Goal: Entertainment & Leisure: Browse casually

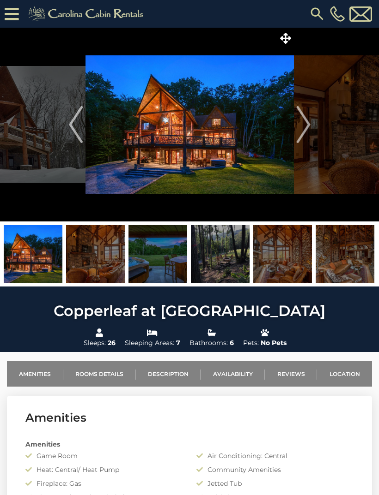
click at [223, 141] on img at bounding box center [189, 125] width 208 height 194
click at [222, 129] on img at bounding box center [189, 125] width 208 height 194
click at [232, 134] on img at bounding box center [189, 125] width 208 height 194
click at [305, 125] on img "Next" at bounding box center [303, 124] width 14 height 37
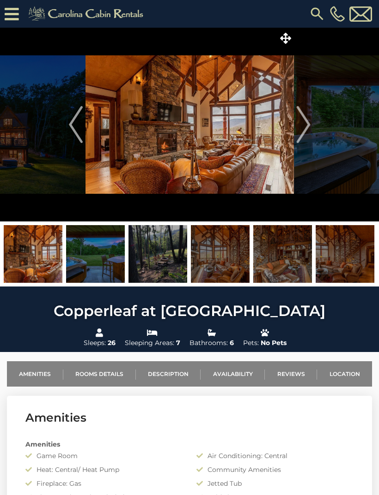
click at [304, 121] on img "Next" at bounding box center [303, 124] width 14 height 37
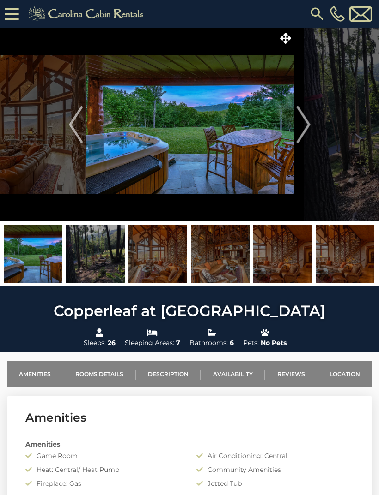
click at [302, 127] on img "Next" at bounding box center [303, 124] width 14 height 37
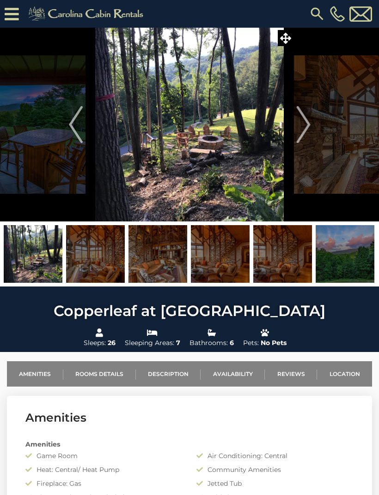
click at [300, 124] on img "Next" at bounding box center [303, 124] width 14 height 37
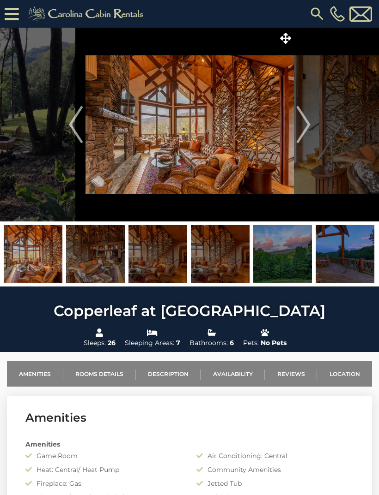
click at [301, 129] on img "Next" at bounding box center [303, 124] width 14 height 37
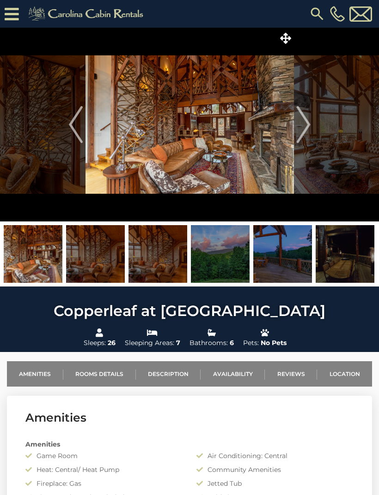
click at [303, 128] on img "Next" at bounding box center [303, 124] width 14 height 37
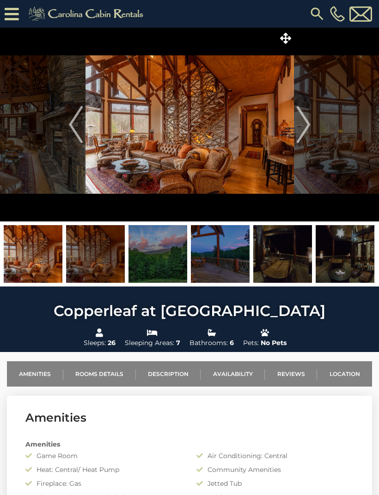
click at [304, 129] on img "Next" at bounding box center [303, 124] width 14 height 37
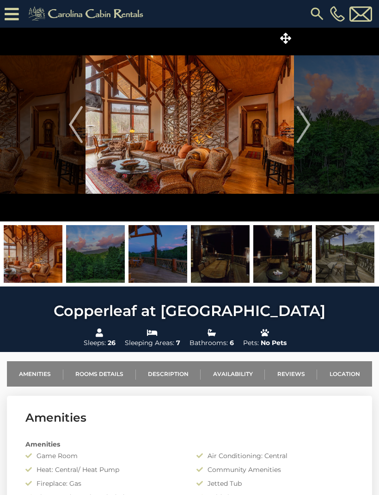
click at [306, 128] on img "Next" at bounding box center [303, 124] width 14 height 37
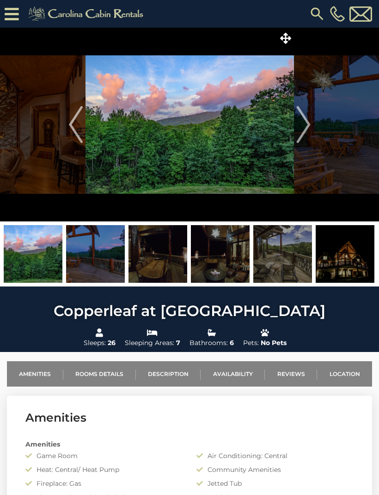
click at [302, 121] on img "Next" at bounding box center [303, 124] width 14 height 37
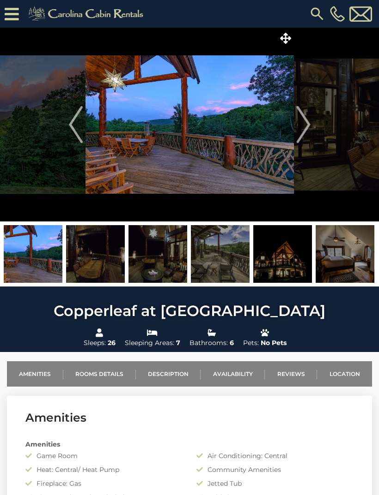
click at [303, 123] on img "Next" at bounding box center [303, 124] width 14 height 37
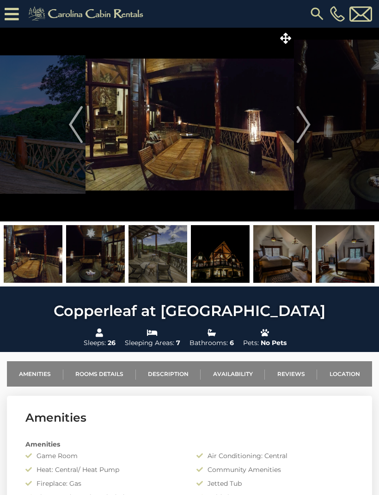
click at [307, 126] on img "Next" at bounding box center [303, 124] width 14 height 37
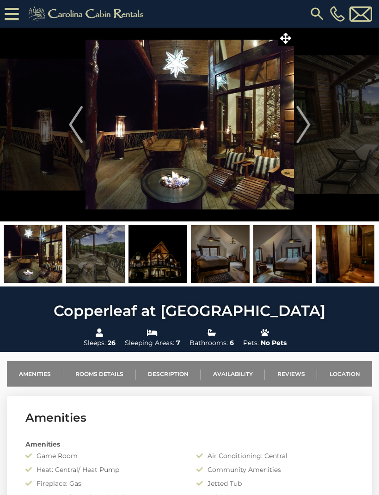
click at [303, 124] on img "Next" at bounding box center [303, 124] width 14 height 37
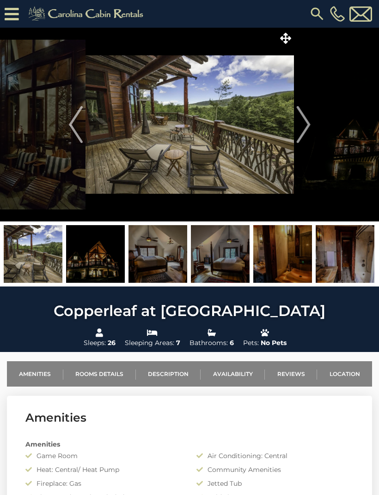
click at [305, 120] on img "Next" at bounding box center [303, 124] width 14 height 37
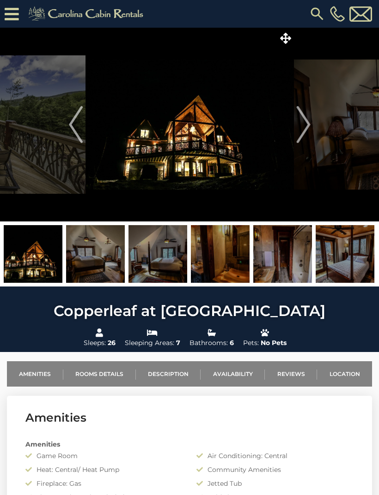
click at [305, 122] on img "Next" at bounding box center [303, 124] width 14 height 37
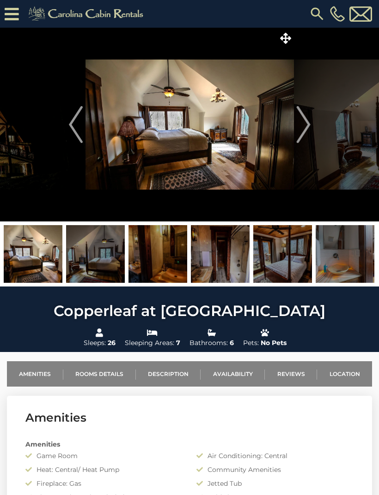
click at [303, 124] on img "Next" at bounding box center [303, 124] width 14 height 37
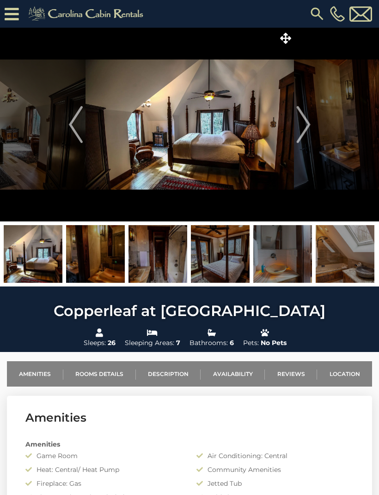
click at [305, 121] on img "Next" at bounding box center [303, 124] width 14 height 37
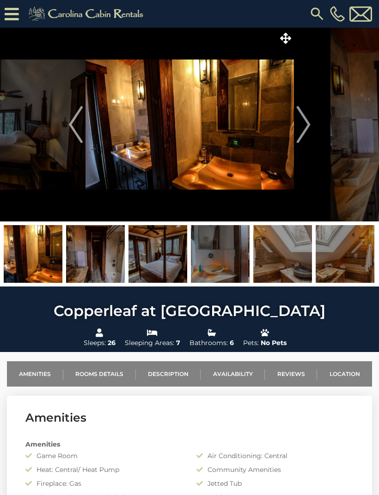
click at [300, 127] on img "Next" at bounding box center [303, 124] width 14 height 37
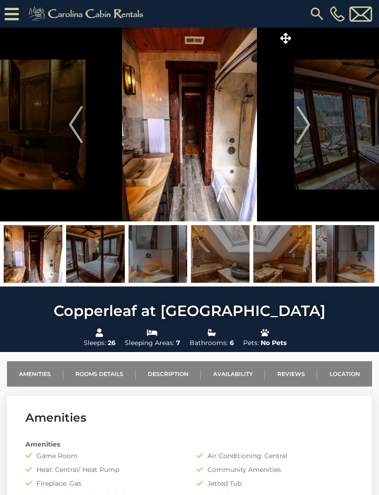
click at [298, 126] on img "Next" at bounding box center [303, 124] width 14 height 37
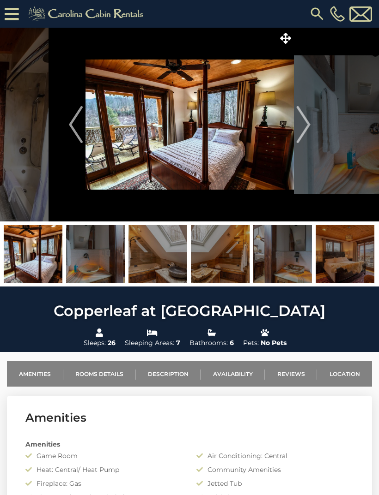
click at [307, 126] on img "Next" at bounding box center [303, 124] width 14 height 37
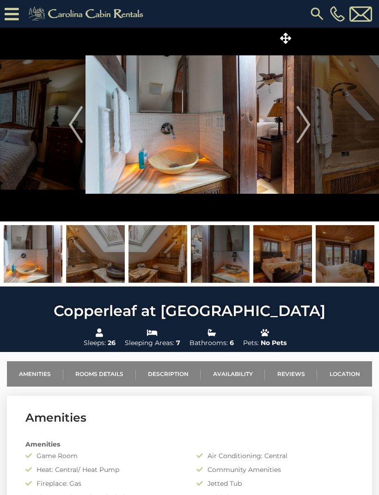
click at [305, 127] on img "Next" at bounding box center [303, 124] width 14 height 37
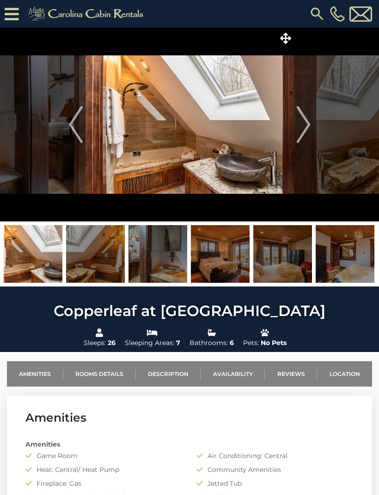
click at [308, 125] on img "Next" at bounding box center [303, 124] width 14 height 37
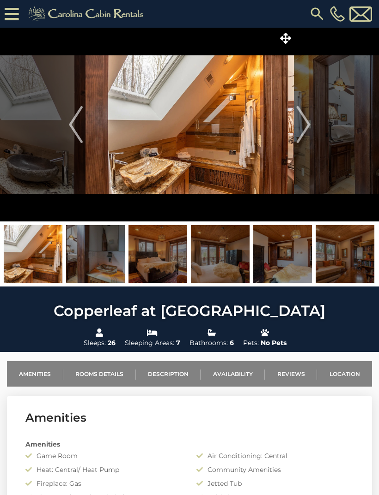
click at [307, 126] on img "Next" at bounding box center [303, 124] width 14 height 37
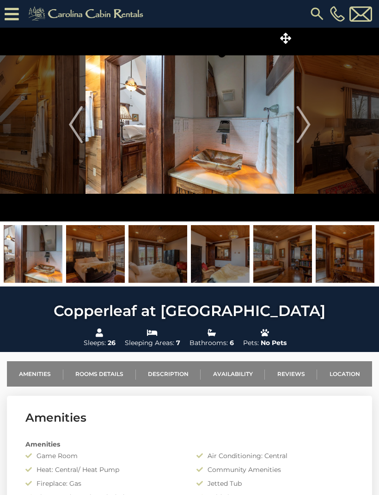
click at [307, 124] on img "Next" at bounding box center [303, 124] width 14 height 37
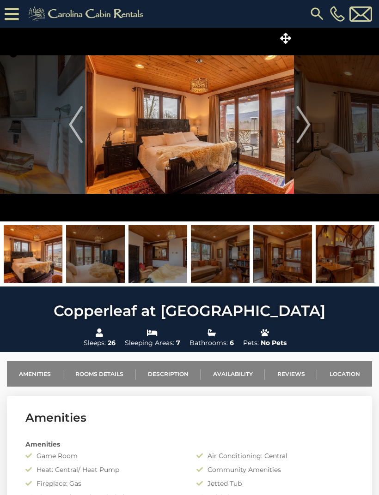
click at [307, 123] on img "Next" at bounding box center [303, 124] width 14 height 37
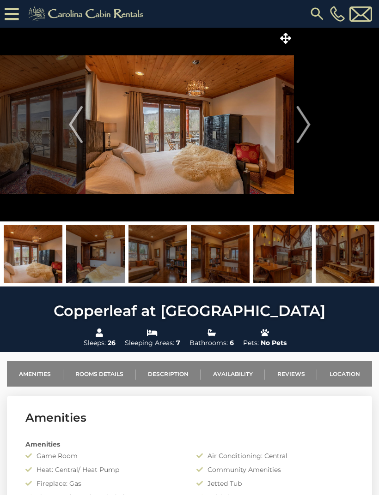
click at [299, 128] on img "Next" at bounding box center [303, 124] width 14 height 37
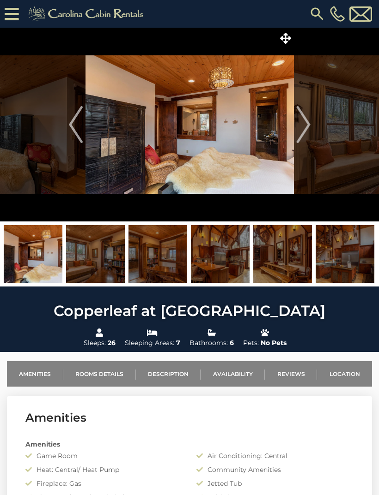
click at [305, 122] on img "Next" at bounding box center [303, 124] width 14 height 37
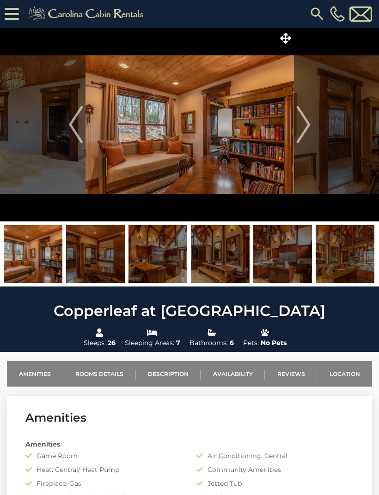
click at [305, 124] on img "Next" at bounding box center [303, 124] width 14 height 37
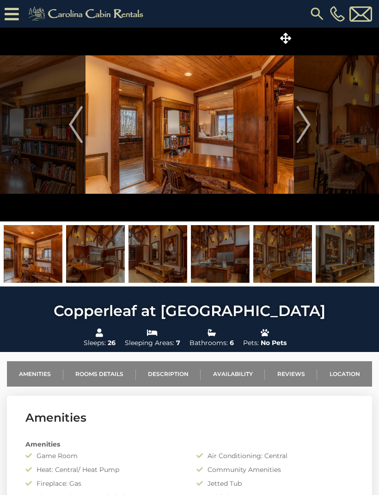
click at [304, 125] on img "Next" at bounding box center [303, 124] width 14 height 37
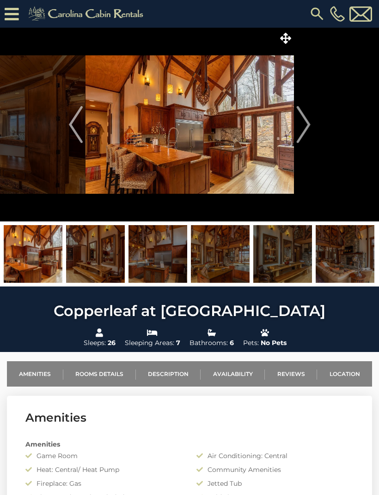
click at [304, 128] on img "Next" at bounding box center [303, 124] width 14 height 37
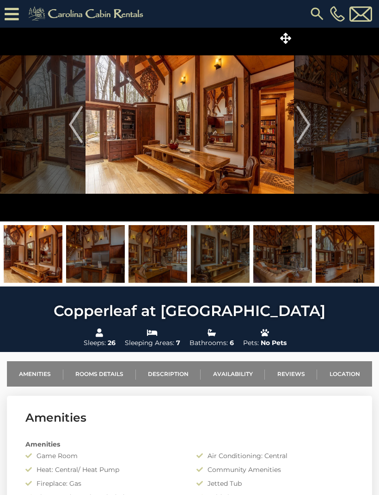
click at [303, 128] on img "Next" at bounding box center [303, 124] width 14 height 37
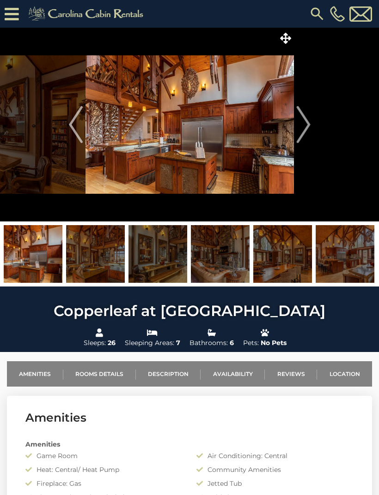
click at [301, 130] on img "Next" at bounding box center [303, 124] width 14 height 37
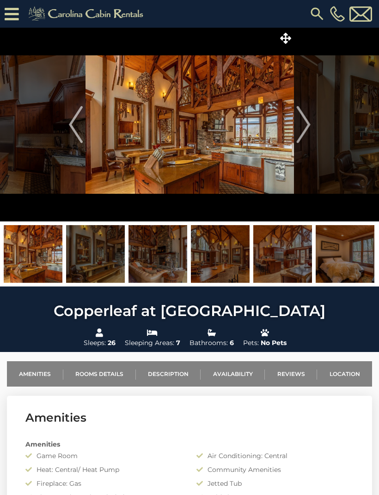
click at [303, 126] on img "Next" at bounding box center [303, 124] width 14 height 37
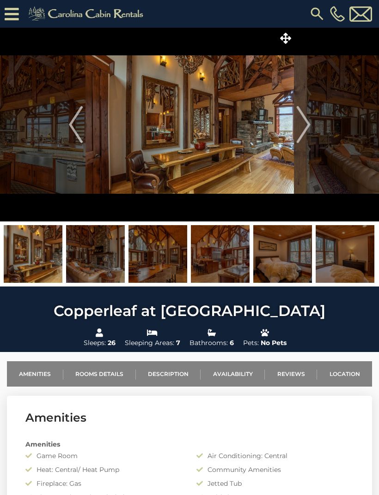
click at [299, 126] on img "Next" at bounding box center [303, 124] width 14 height 37
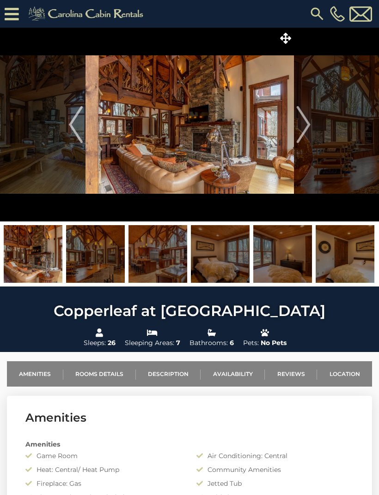
click at [303, 124] on img "Next" at bounding box center [303, 124] width 14 height 37
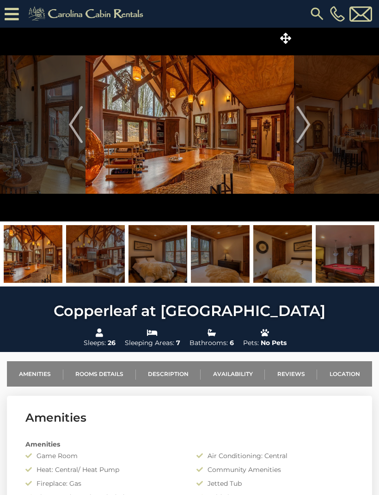
click at [304, 121] on img "Next" at bounding box center [303, 124] width 14 height 37
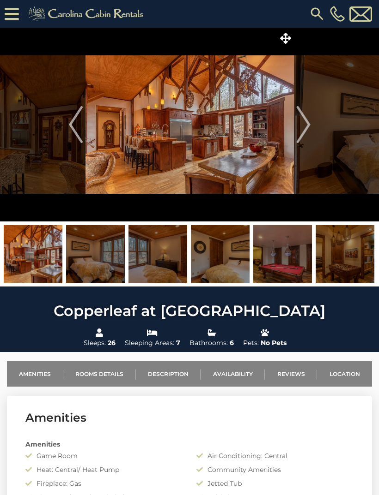
click at [305, 121] on img "Next" at bounding box center [303, 124] width 14 height 37
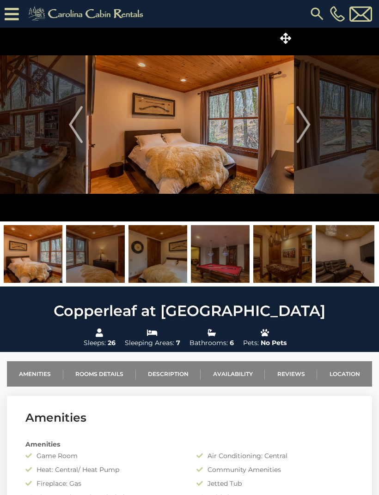
click at [306, 122] on img "Next" at bounding box center [303, 124] width 14 height 37
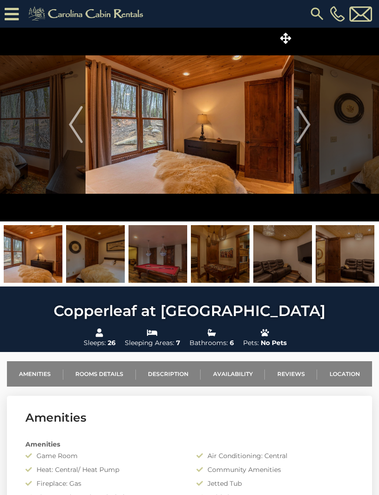
click at [307, 120] on img "Next" at bounding box center [303, 124] width 14 height 37
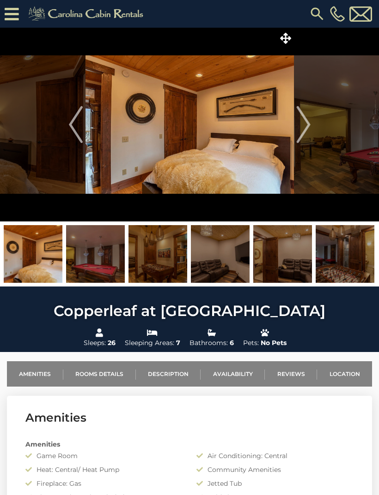
click at [306, 120] on img "Next" at bounding box center [303, 124] width 14 height 37
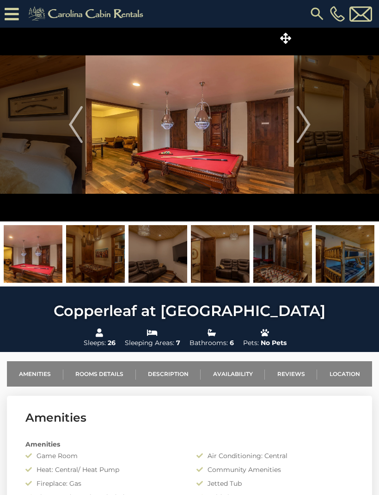
click at [306, 127] on img "Next" at bounding box center [303, 124] width 14 height 37
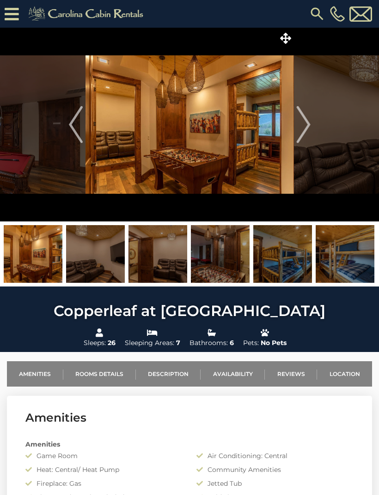
click at [306, 127] on img "Next" at bounding box center [303, 124] width 14 height 37
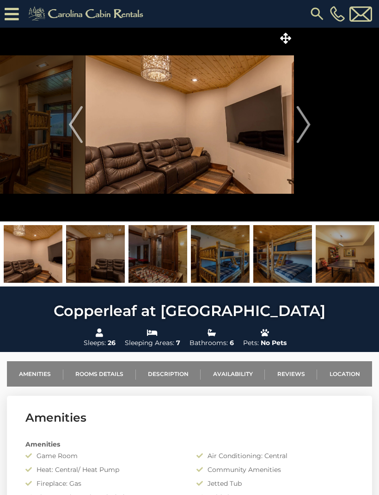
click at [303, 128] on img "Next" at bounding box center [303, 124] width 14 height 37
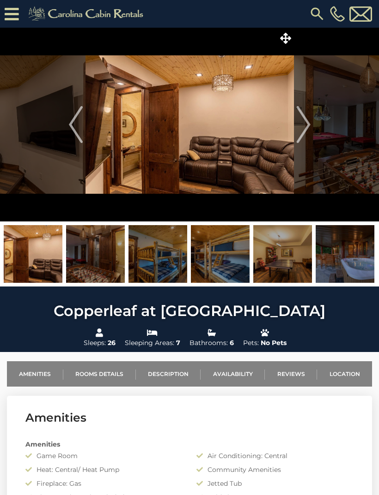
click at [306, 129] on img "Next" at bounding box center [303, 124] width 14 height 37
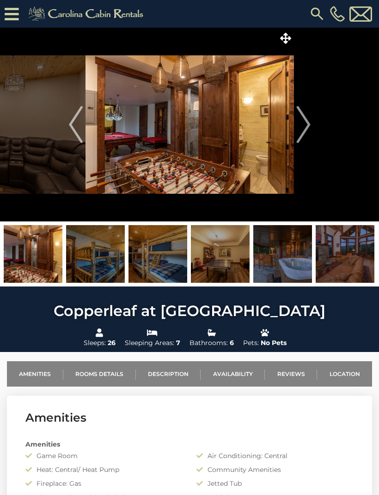
click at [302, 132] on img "Next" at bounding box center [303, 124] width 14 height 37
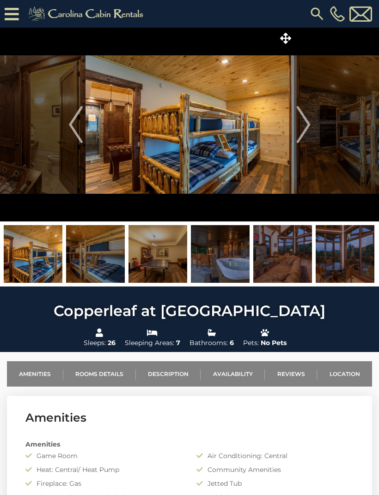
click at [304, 127] on img "Next" at bounding box center [303, 124] width 14 height 37
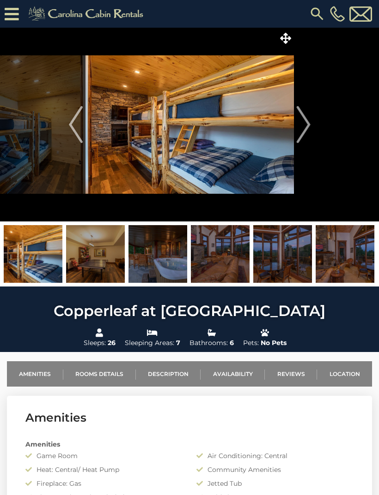
click at [307, 124] on img "Next" at bounding box center [303, 124] width 14 height 37
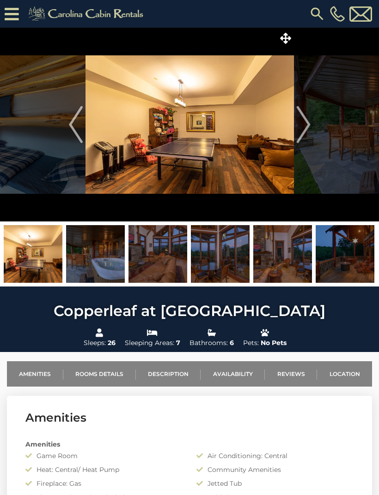
click at [303, 132] on img "Next" at bounding box center [303, 124] width 14 height 37
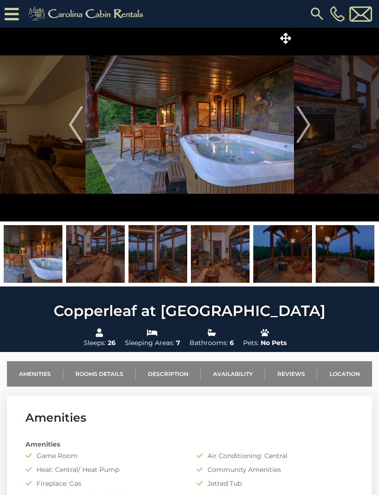
click at [301, 125] on img "Next" at bounding box center [303, 124] width 14 height 37
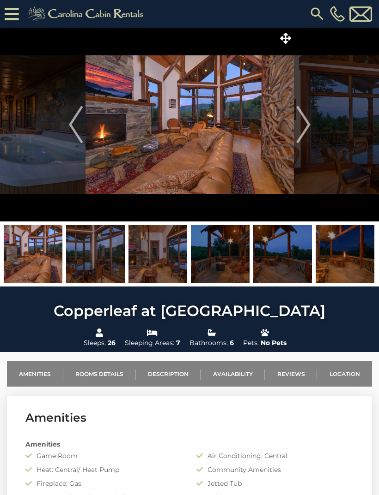
click at [299, 125] on img "Next" at bounding box center [303, 124] width 14 height 37
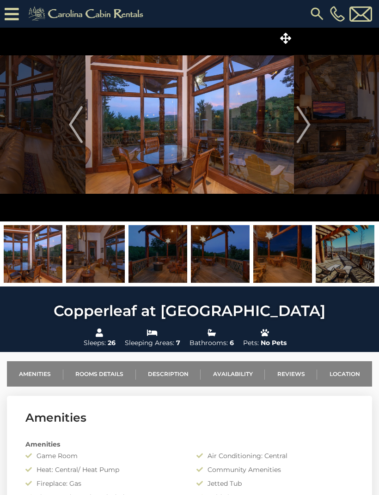
click at [300, 122] on img "Next" at bounding box center [303, 124] width 14 height 37
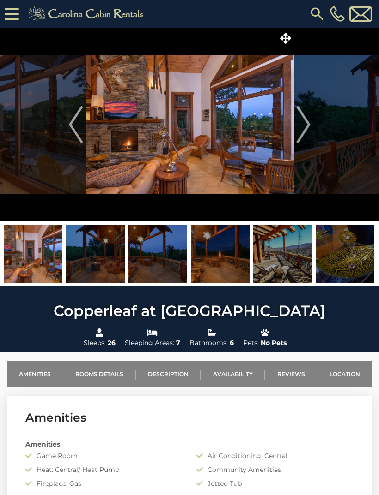
click at [305, 121] on img "Next" at bounding box center [303, 124] width 14 height 37
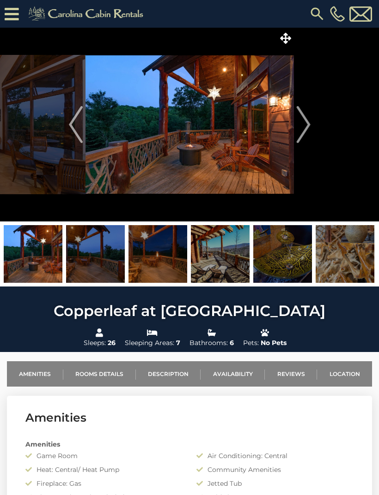
click at [304, 120] on img "Next" at bounding box center [303, 124] width 14 height 37
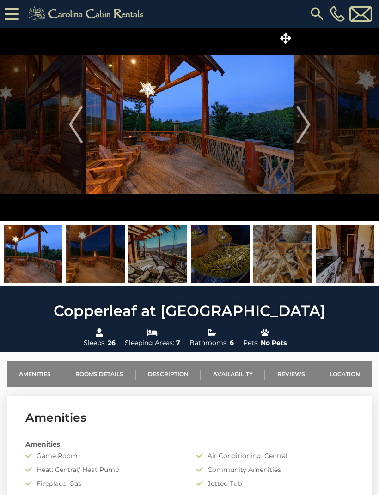
click at [304, 119] on img "Next" at bounding box center [303, 124] width 14 height 37
